Goal: Navigation & Orientation: Find specific page/section

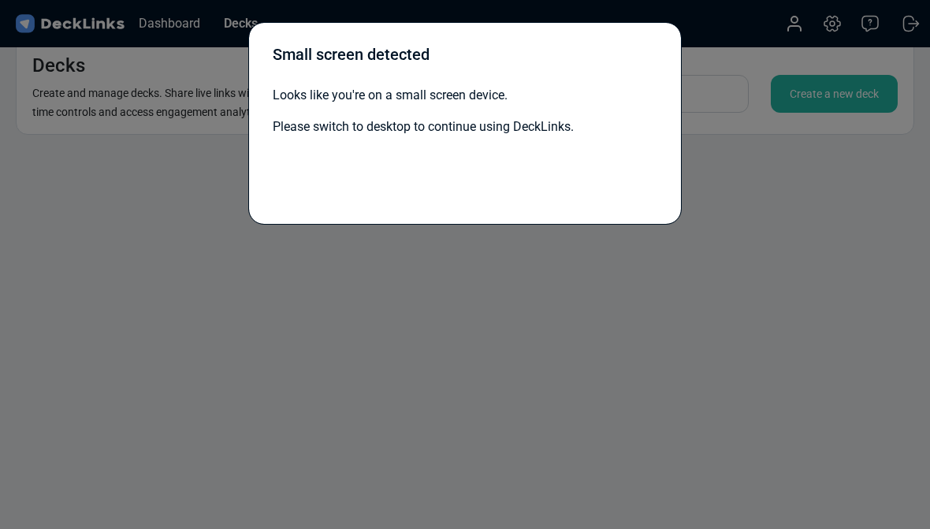
click at [401, 333] on div "Small screen detected Looks like you're on a small screen device. Please switch…" at bounding box center [465, 264] width 930 height 529
click at [151, 59] on div "Small screen detected Looks like you're on a small screen device. Please switch…" at bounding box center [465, 264] width 930 height 529
click at [162, 63] on div "Small screen detected Looks like you're on a small screen device. Please switch…" at bounding box center [465, 264] width 930 height 529
click at [83, 17] on div "Small screen detected Looks like you're on a small screen device. Please switch…" at bounding box center [465, 264] width 930 height 529
click at [151, 17] on div "Small screen detected Looks like you're on a small screen device. Please switch…" at bounding box center [465, 264] width 930 height 529
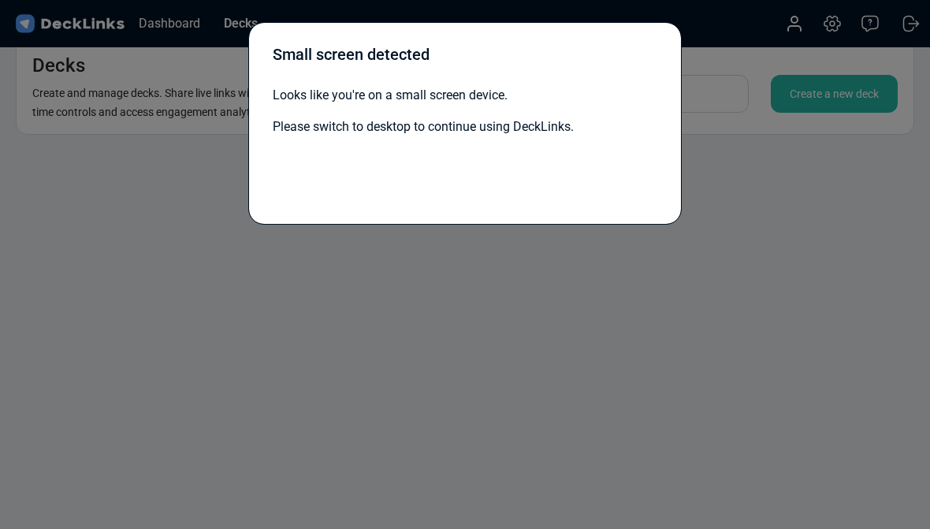
click at [164, 9] on div "Small screen detected Looks like you're on a small screen device. Please switch…" at bounding box center [465, 264] width 930 height 529
click at [422, 300] on div "Small screen detected Looks like you're on a small screen device. Please switch…" at bounding box center [465, 264] width 930 height 529
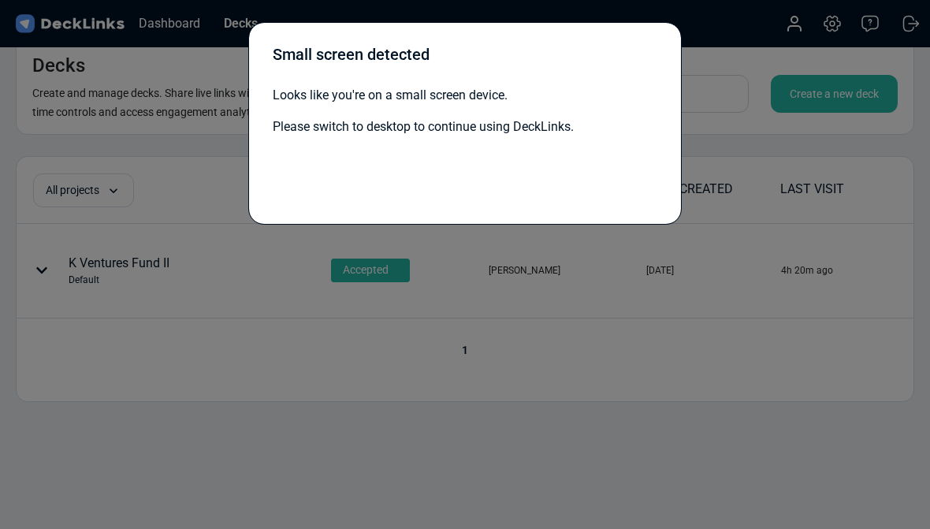
click at [171, 254] on div "Small screen detected Looks like you're on a small screen device. Please switch…" at bounding box center [465, 264] width 930 height 529
click at [43, 261] on div "Small screen detected Looks like you're on a small screen device. Please switch…" at bounding box center [465, 264] width 930 height 529
click at [56, 270] on div "Small screen detected Looks like you're on a small screen device. Please switch…" at bounding box center [465, 264] width 930 height 529
click at [59, 263] on div "Small screen detected Looks like you're on a small screen device. Please switch…" at bounding box center [465, 264] width 930 height 529
click at [88, 275] on div "Small screen detected Looks like you're on a small screen device. Please switch…" at bounding box center [465, 264] width 930 height 529
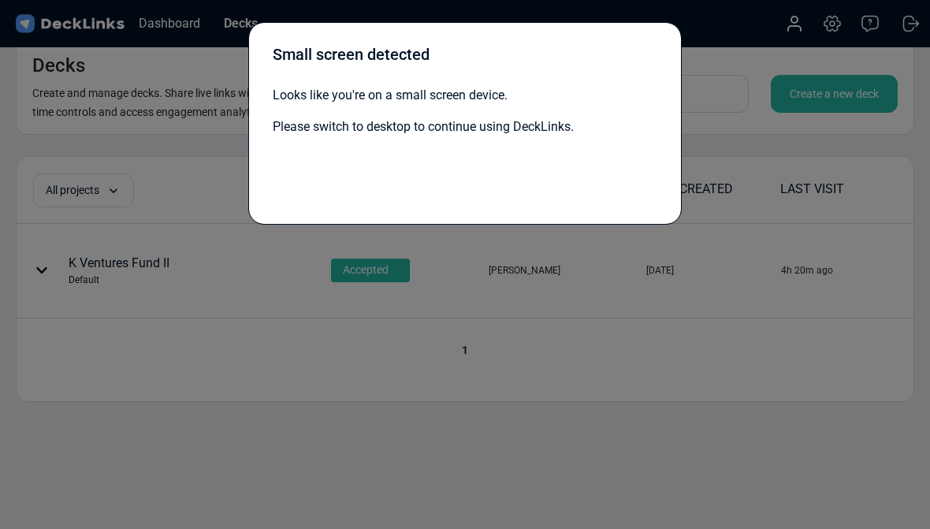
click at [202, 326] on div "Small screen detected Looks like you're on a small screen device. Please switch…" at bounding box center [465, 264] width 930 height 529
click at [252, 383] on div "Small screen detected Looks like you're on a small screen device. Please switch…" at bounding box center [465, 264] width 930 height 529
click at [183, 254] on div "Small screen detected Looks like you're on a small screen device. Please switch…" at bounding box center [465, 264] width 930 height 529
click at [173, 250] on div "Small screen detected Looks like you're on a small screen device. Please switch…" at bounding box center [465, 264] width 930 height 529
click at [337, 263] on div "Small screen detected Looks like you're on a small screen device. Please switch…" at bounding box center [465, 264] width 930 height 529
